Goal: Find specific page/section: Find specific page/section

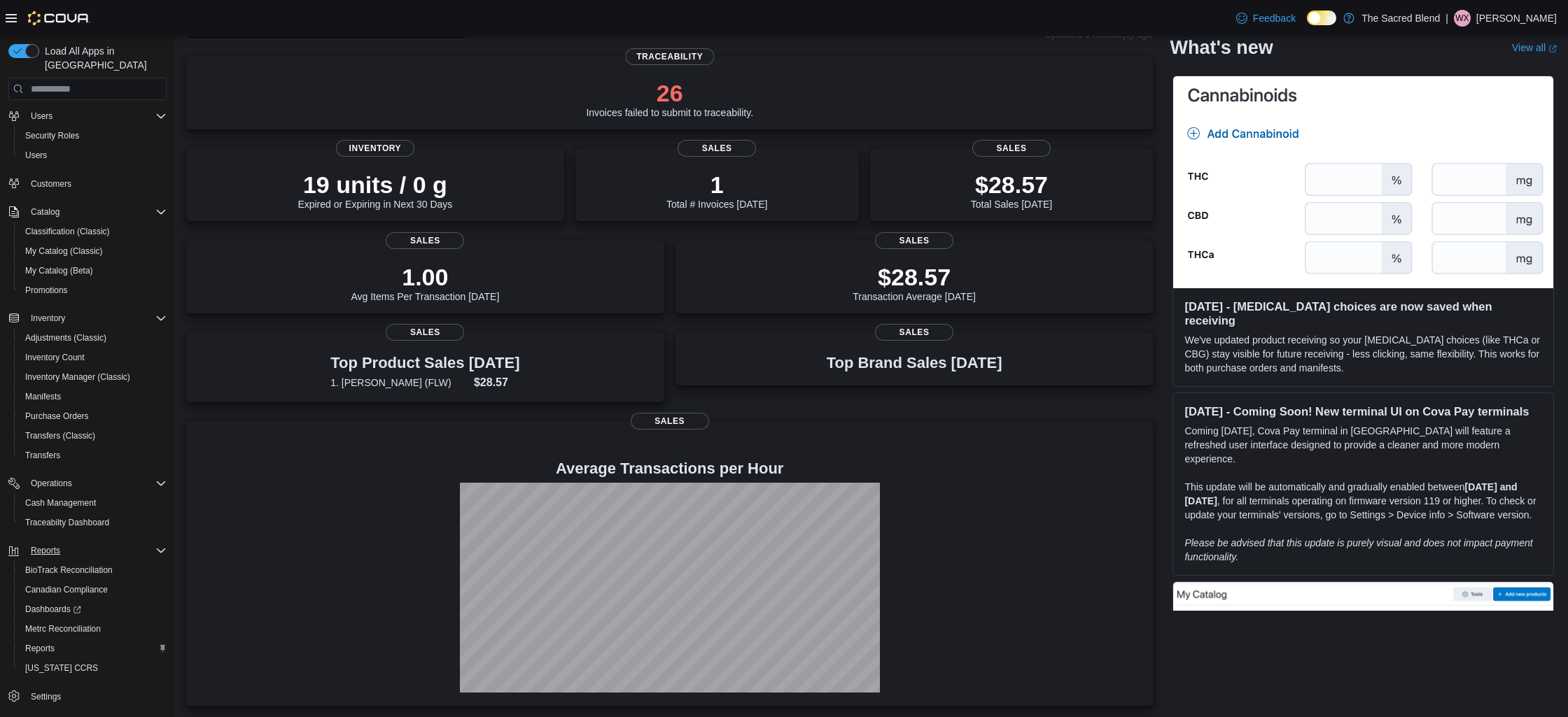
scroll to position [52, 0]
click at [56, 543] on span "Reports" at bounding box center [45, 549] width 29 height 12
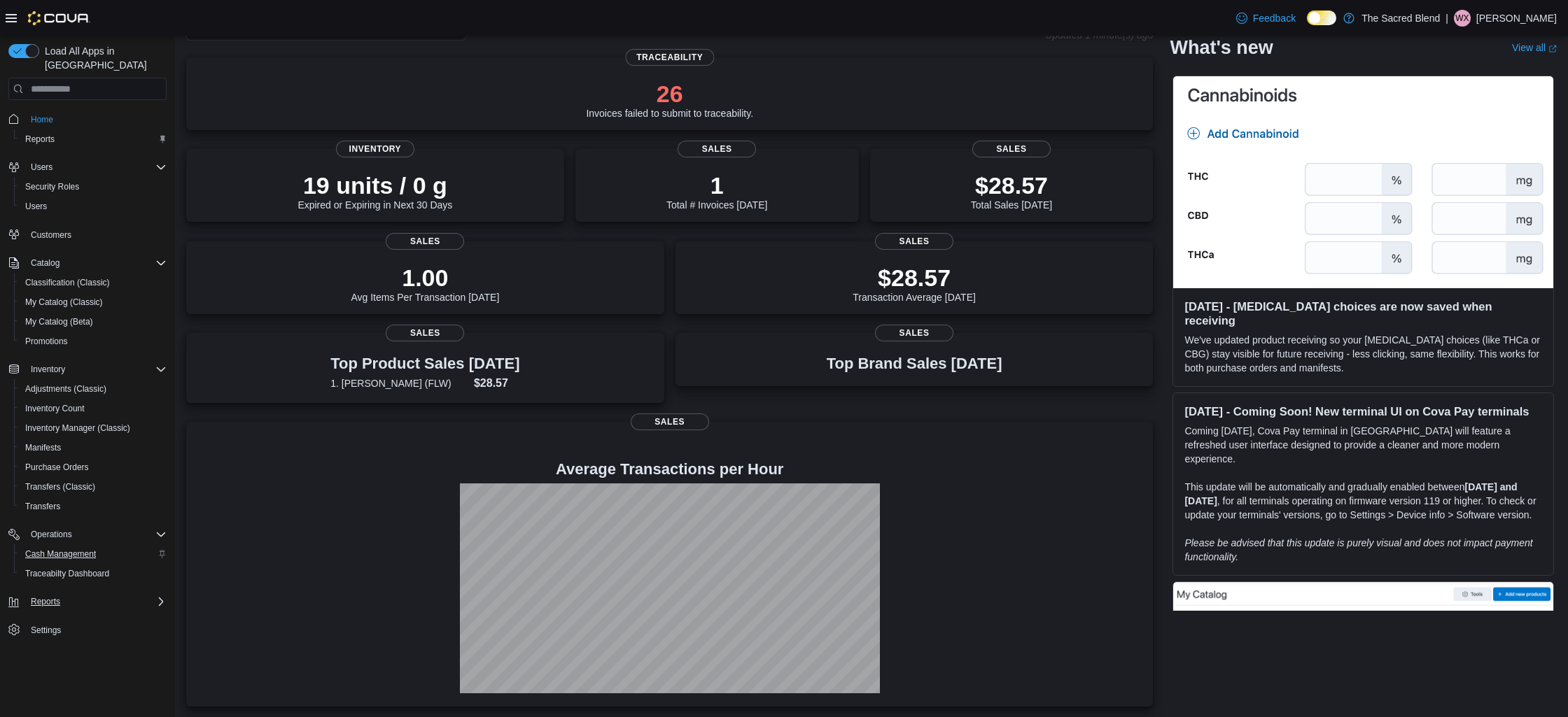
scroll to position [82, 0]
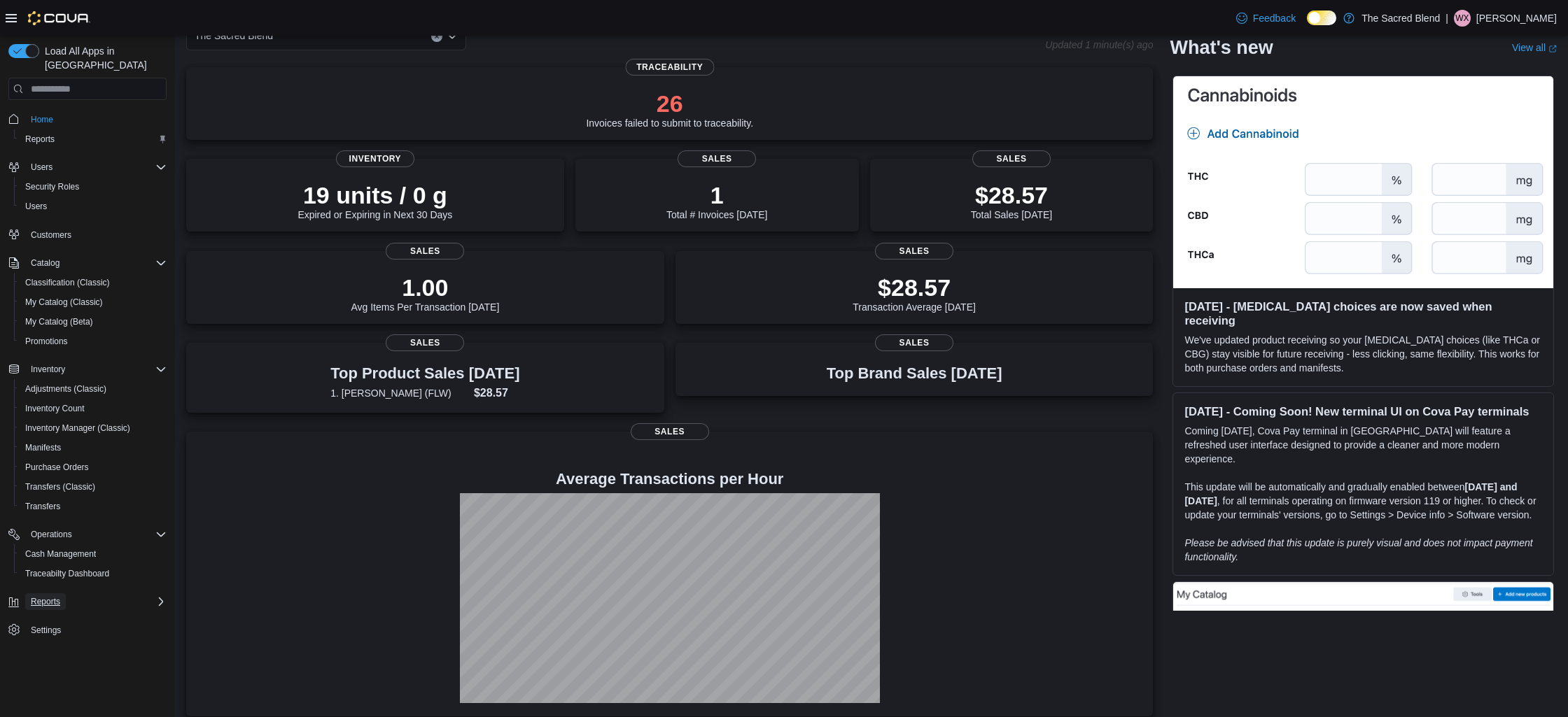
click at [51, 596] on span "Reports" at bounding box center [45, 601] width 29 height 12
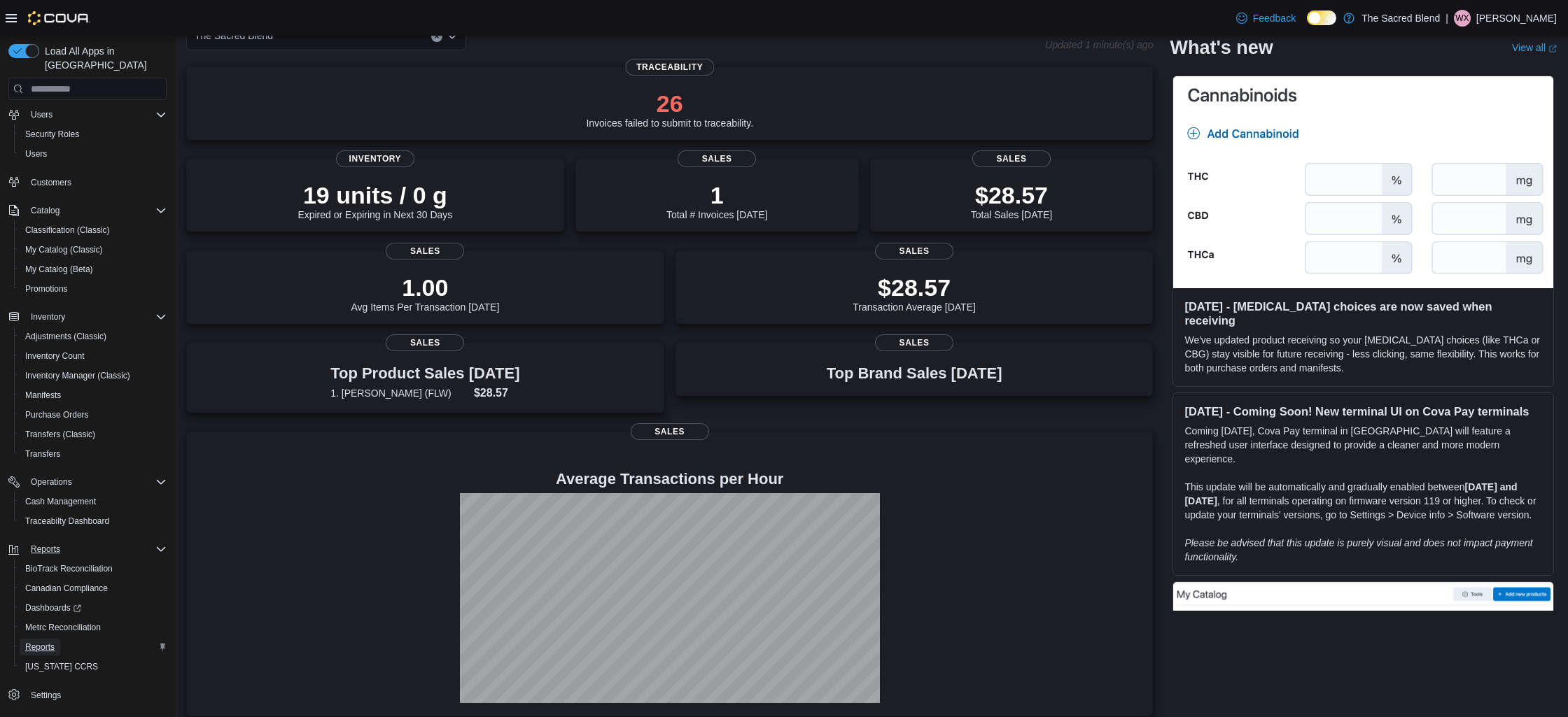
click at [43, 642] on span "Reports" at bounding box center [39, 647] width 29 height 12
